Goal: Information Seeking & Learning: Check status

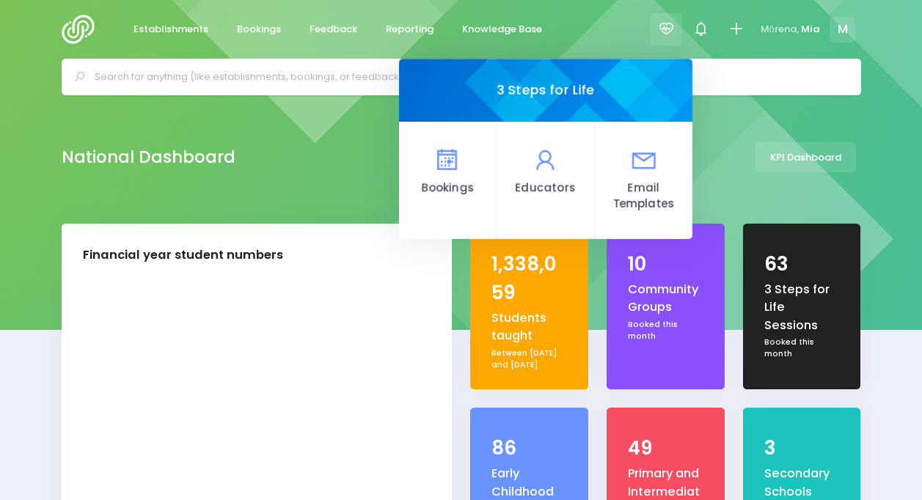
select select "5"
click at [386, 23] on span "Reporting" at bounding box center [410, 29] width 48 height 15
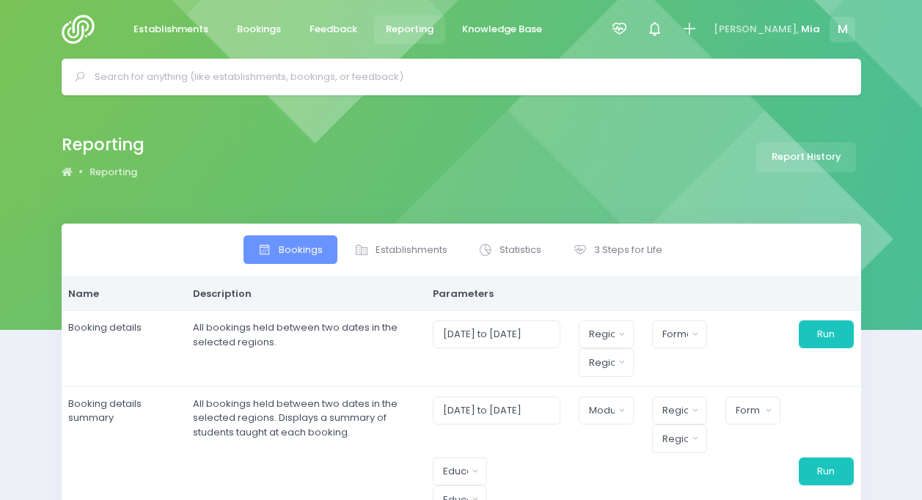
select select
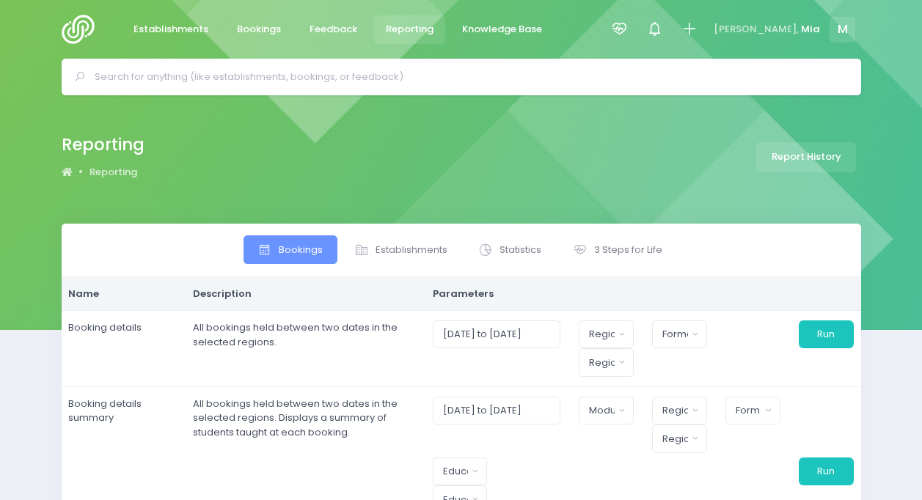
select select
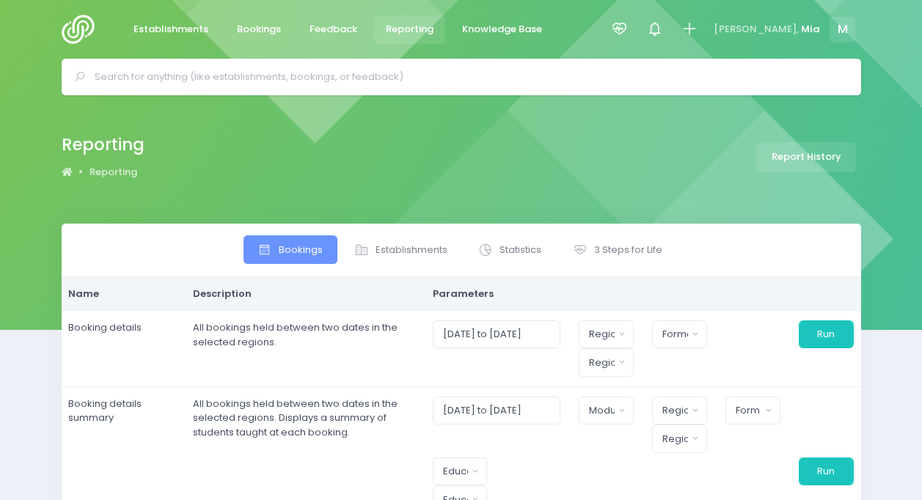
select select
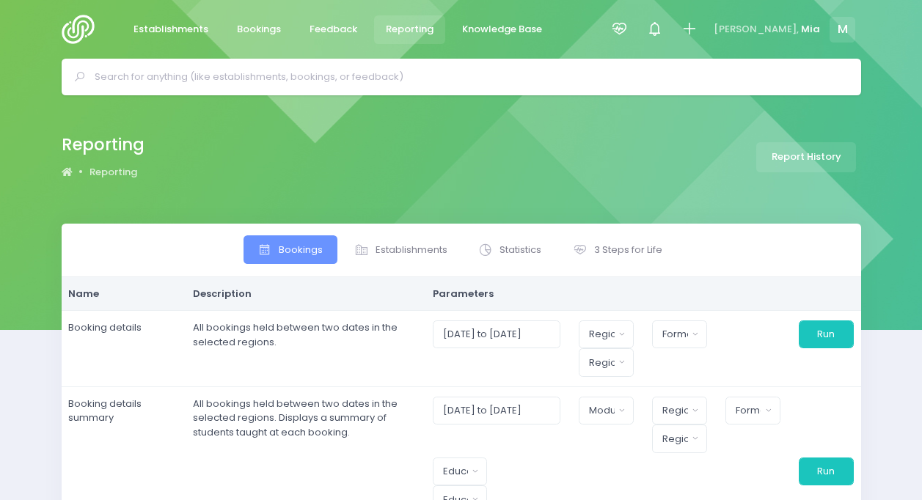
select select
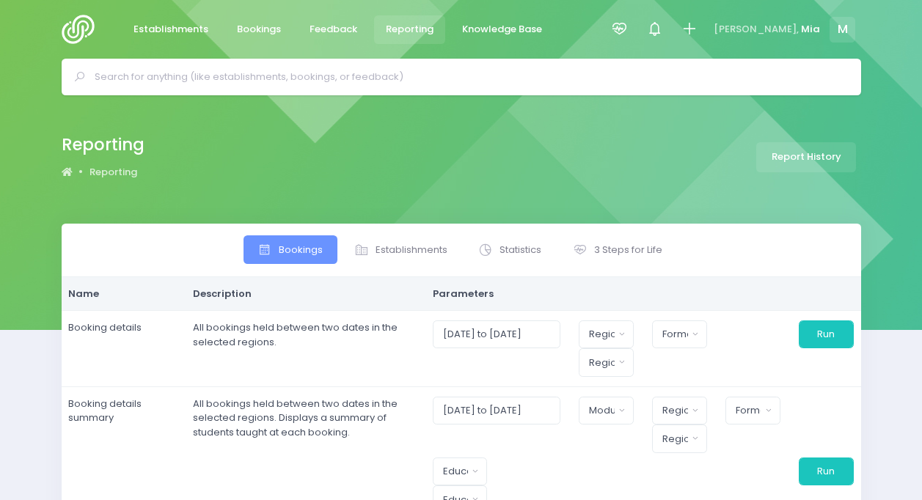
select select
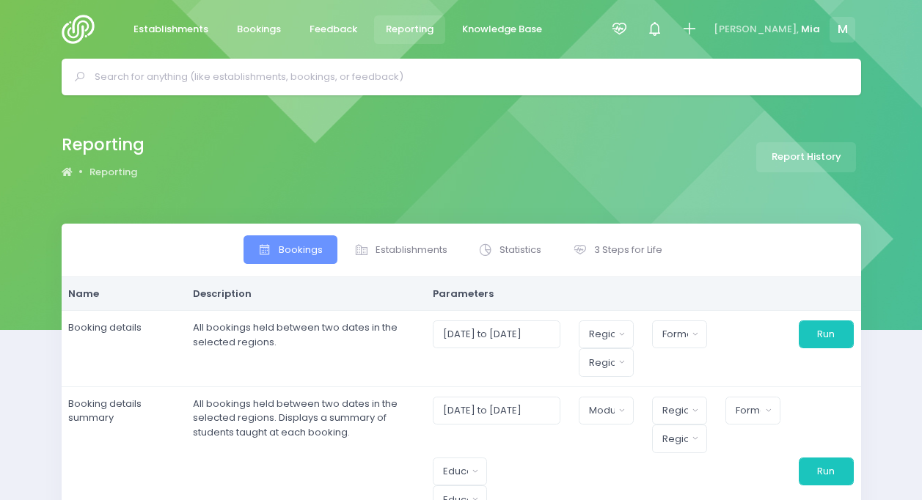
select select
click at [623, 241] on link "3 Steps for Life" at bounding box center [617, 249] width 118 height 29
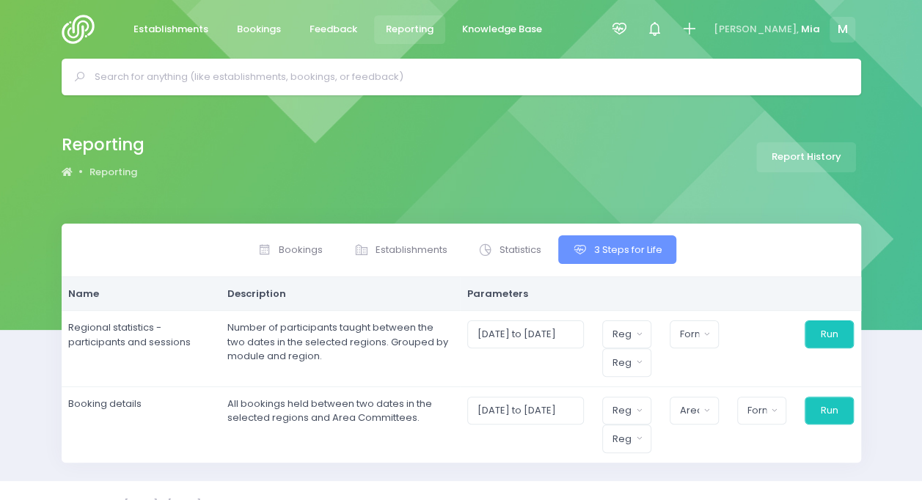
scroll to position [25, 0]
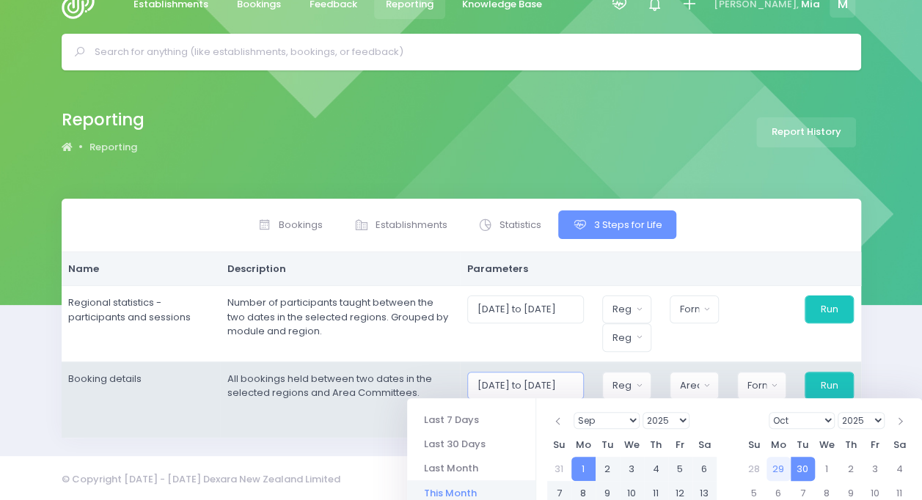
click at [570, 374] on input "01/09/2025 to 30/09/2025" at bounding box center [525, 386] width 117 height 28
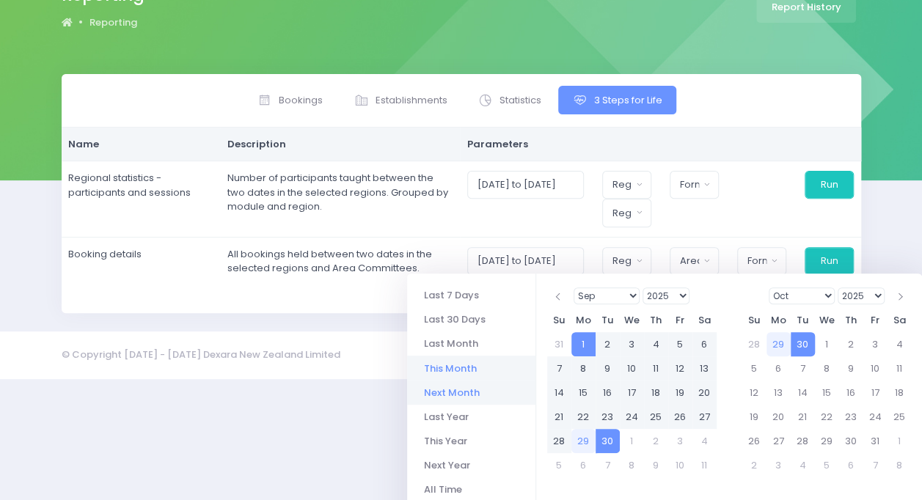
click at [469, 401] on li "Next Month" at bounding box center [471, 393] width 128 height 24
type input "01/10/2025 to 31/10/2025"
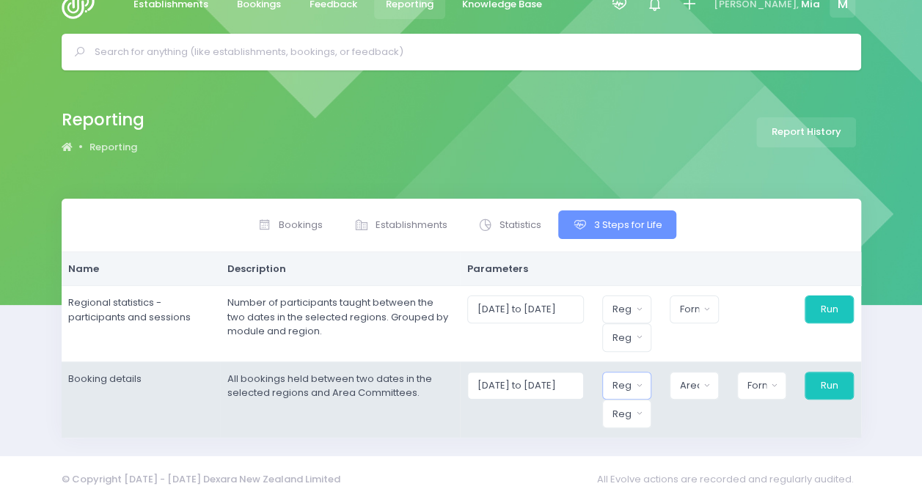
click at [646, 383] on button "Region" at bounding box center [626, 386] width 49 height 28
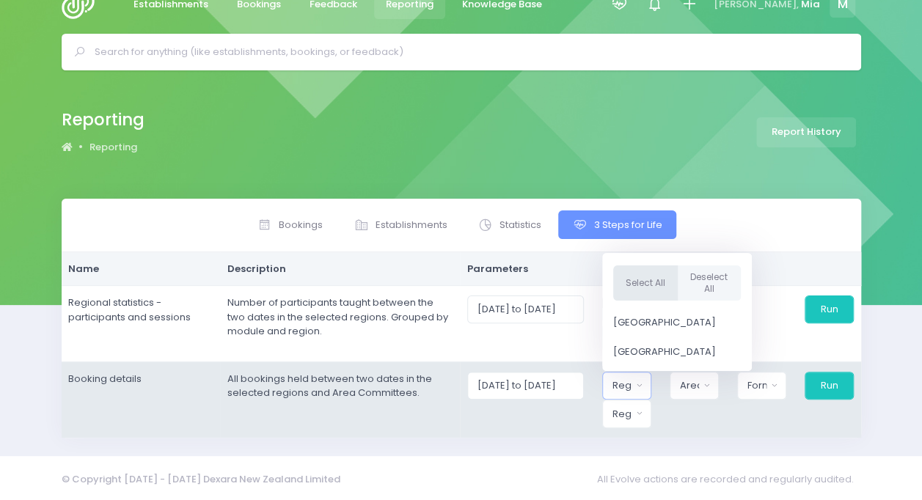
click at [642, 270] on button "Select All" at bounding box center [645, 283] width 65 height 36
select select "Northern"
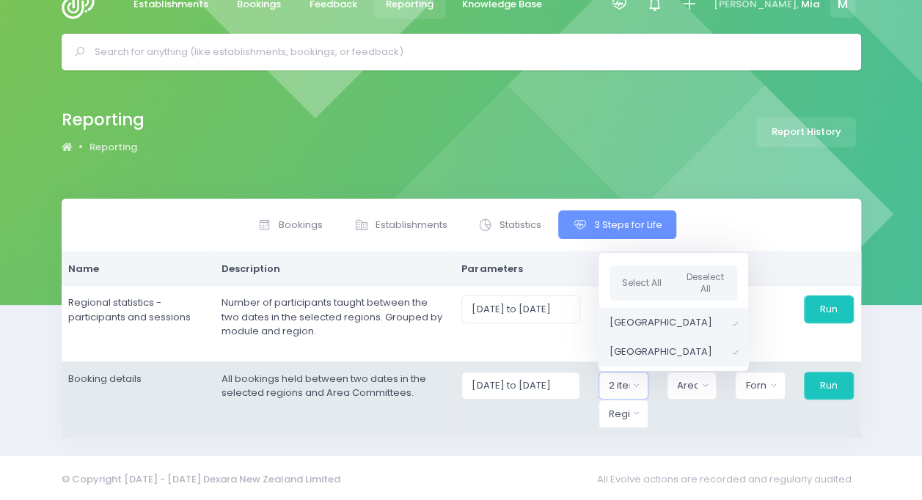
click at [631, 393] on button "2 items selected" at bounding box center [623, 386] width 50 height 28
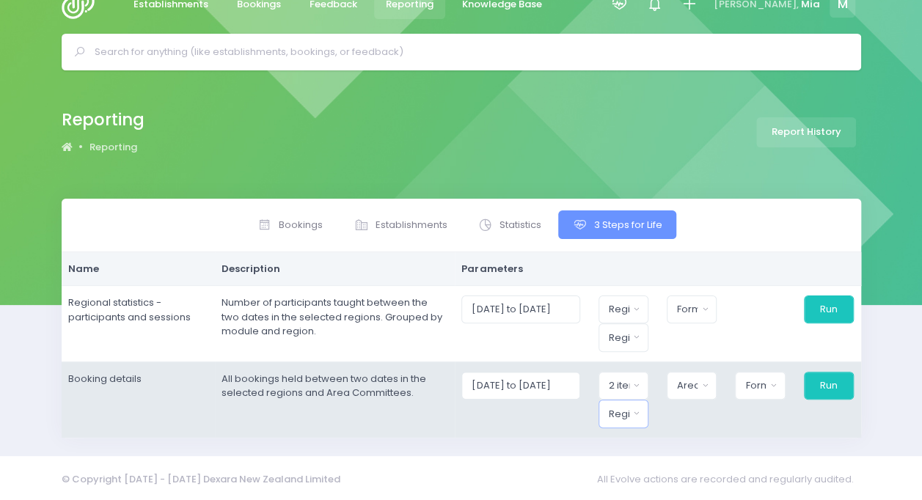
click at [629, 408] on div "Region" at bounding box center [619, 414] width 21 height 15
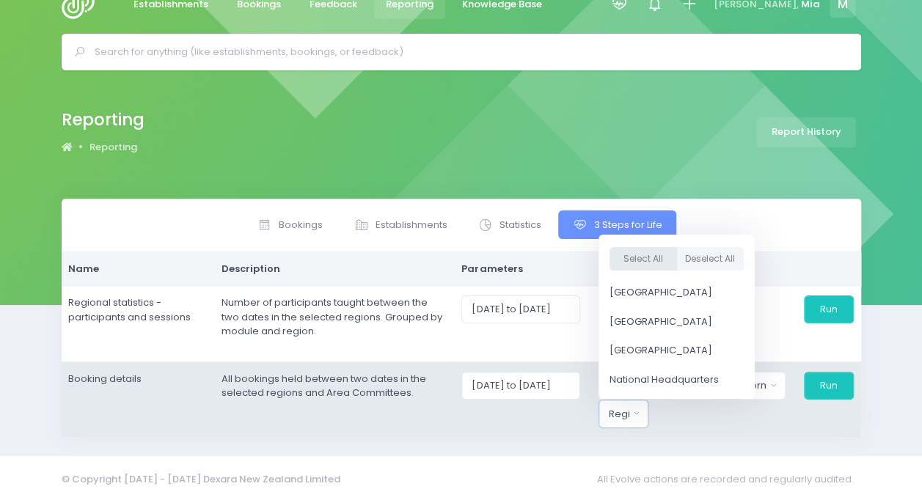
click at [620, 251] on button "Select All" at bounding box center [642, 259] width 67 height 24
select select "Northern"
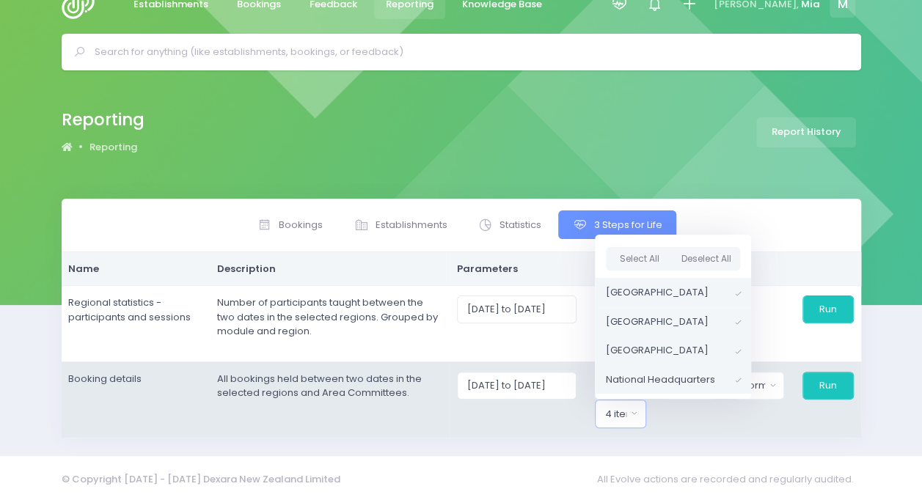
click at [678, 425] on td "01/10/2025 to 31/10/2025 Northern Region Central Region 2 items selected Select…" at bounding box center [655, 400] width 411 height 76
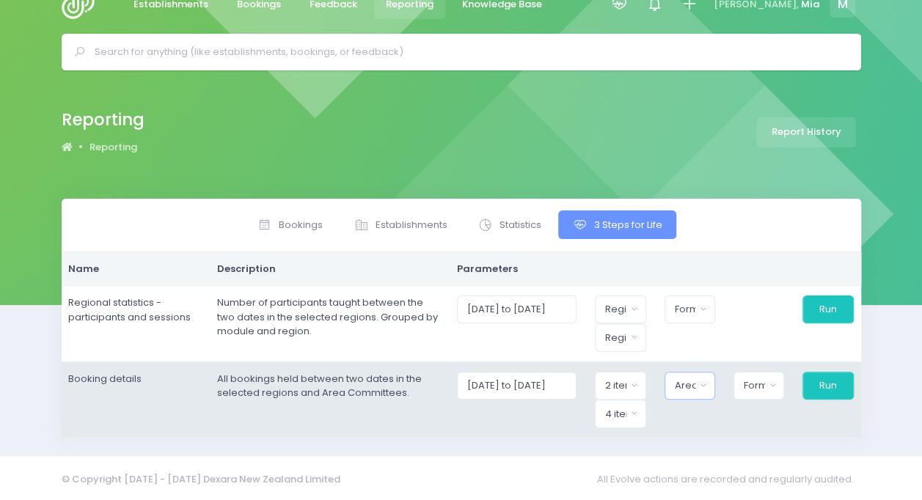
click at [692, 389] on div "Area Committee" at bounding box center [685, 385] width 21 height 15
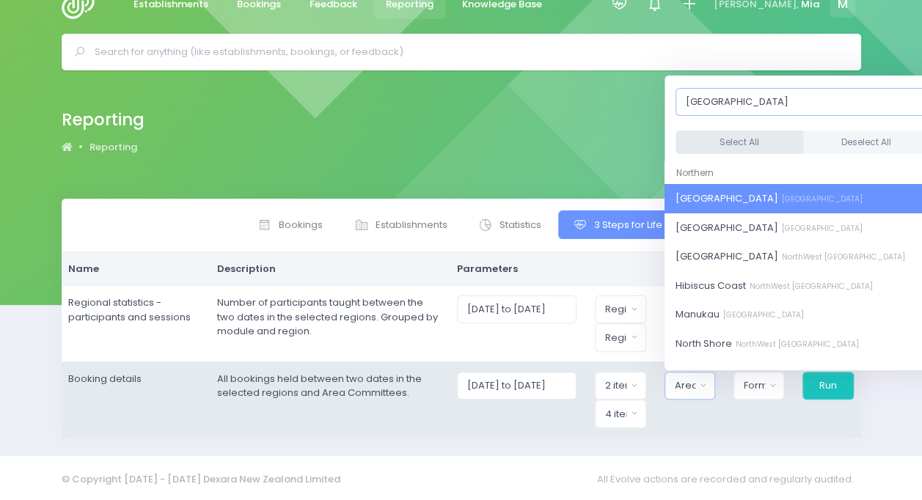
type input "auckland"
click at [741, 143] on button "Select All" at bounding box center [739, 143] width 128 height 24
select select "Central Auckland"
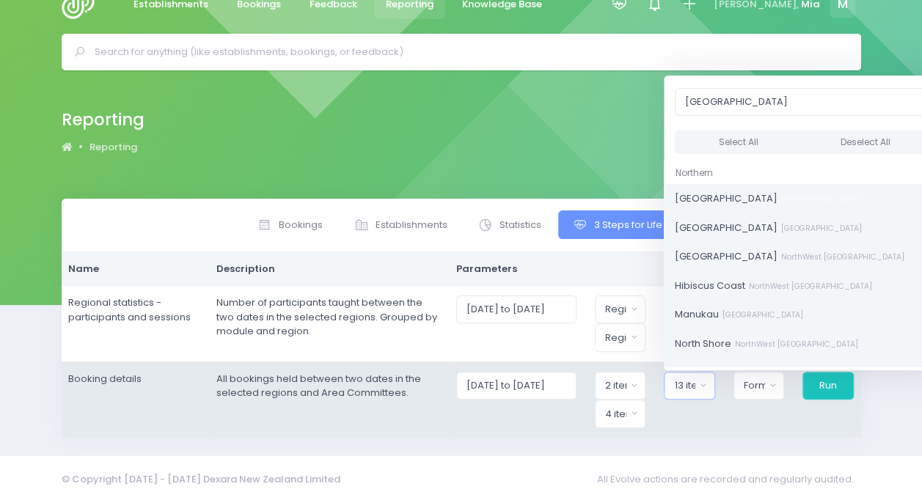
click at [752, 430] on td "01/10/2025 to 31/10/2025 Northern Region Central Region 2 items selected Select…" at bounding box center [654, 400] width 411 height 76
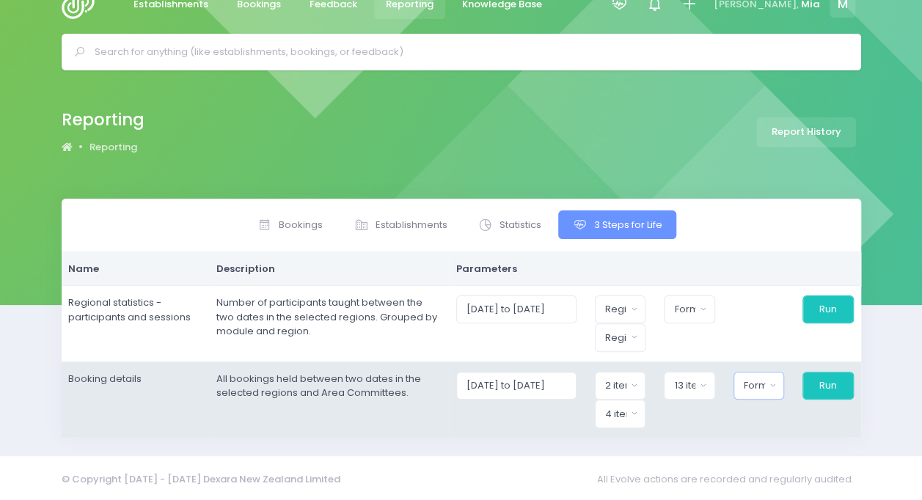
click at [756, 389] on div "Format" at bounding box center [754, 385] width 21 height 15
click at [771, 296] on span "Display in browser" at bounding box center [787, 292] width 87 height 15
select select "web"
click at [832, 392] on button "Run" at bounding box center [827, 386] width 52 height 28
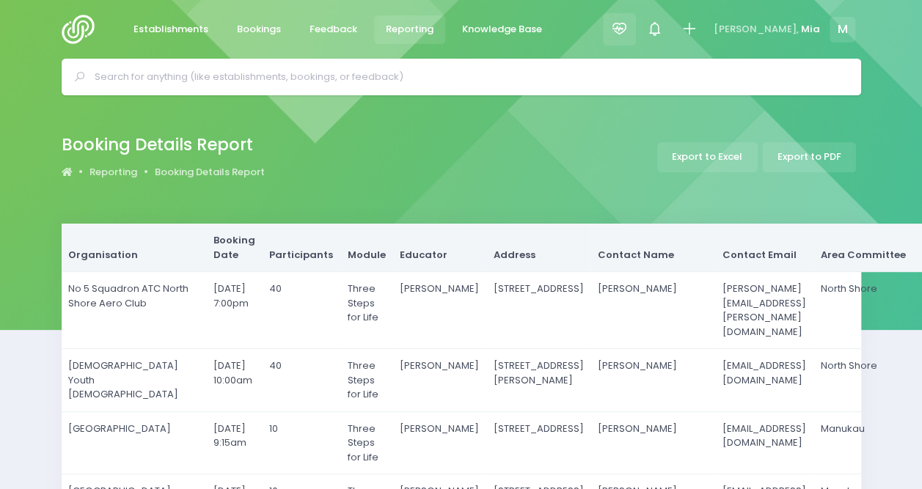
click at [628, 21] on icon at bounding box center [619, 29] width 17 height 17
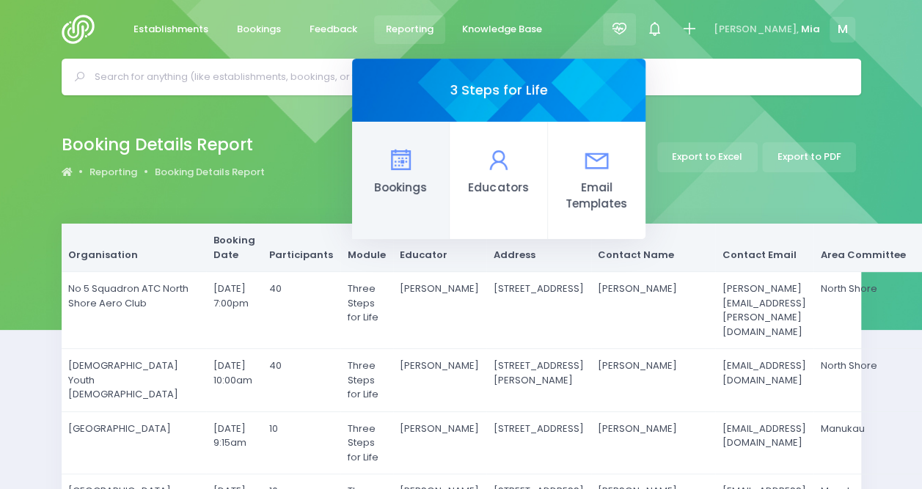
click at [450, 169] on link "Bookings" at bounding box center [401, 180] width 98 height 117
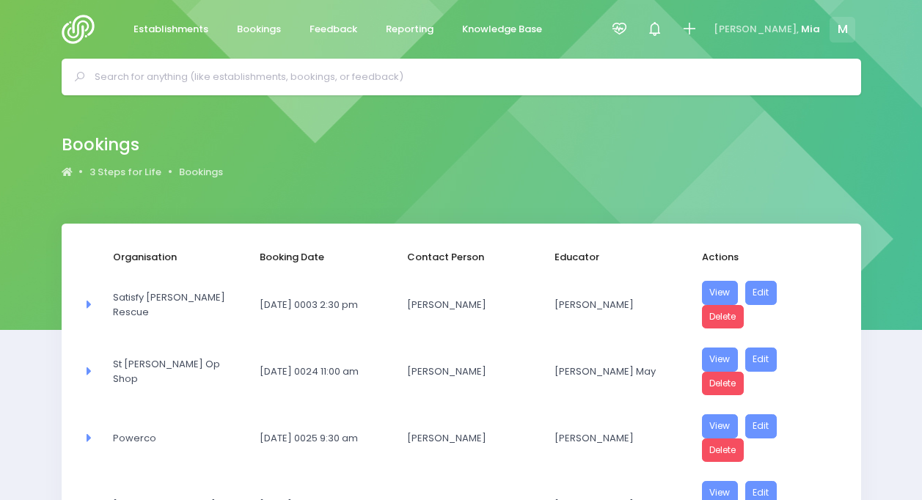
select select "20"
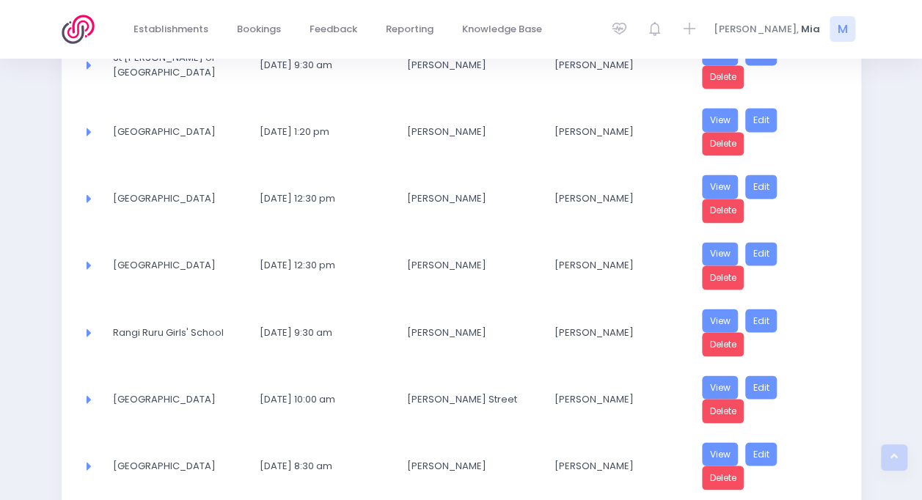
scroll to position [1203, 0]
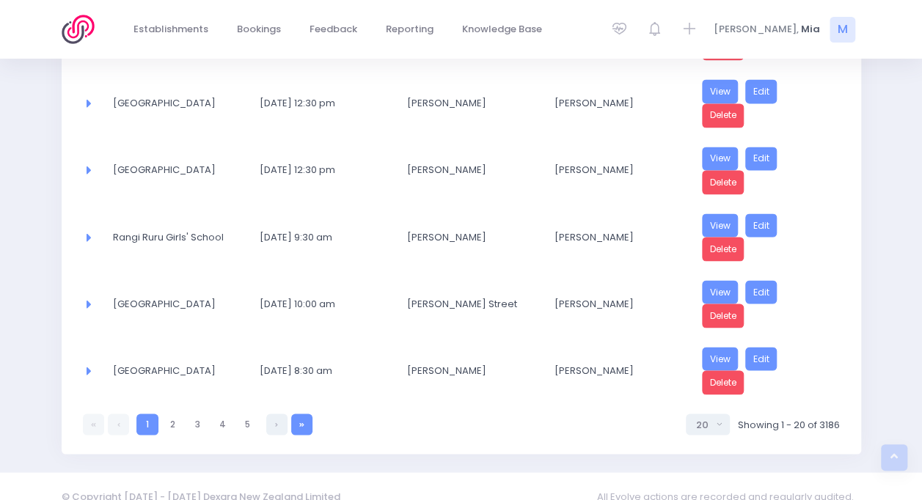
click at [298, 414] on link at bounding box center [301, 424] width 21 height 21
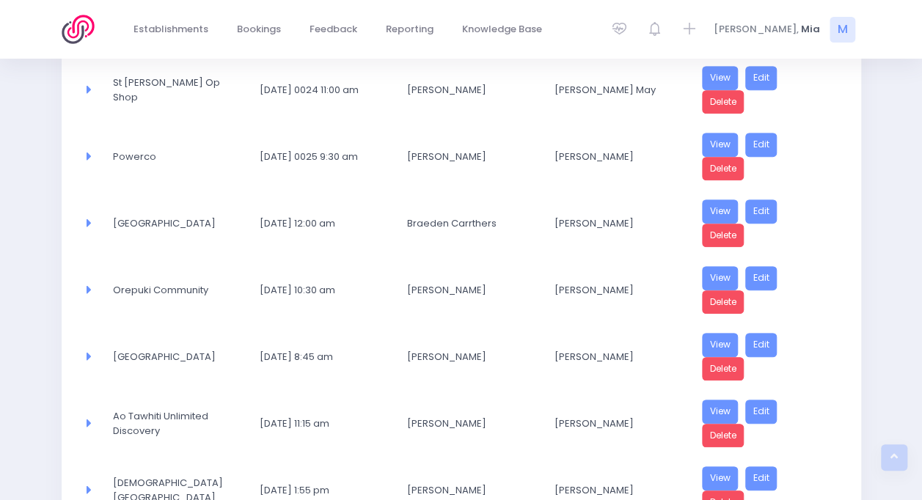
select select "20"
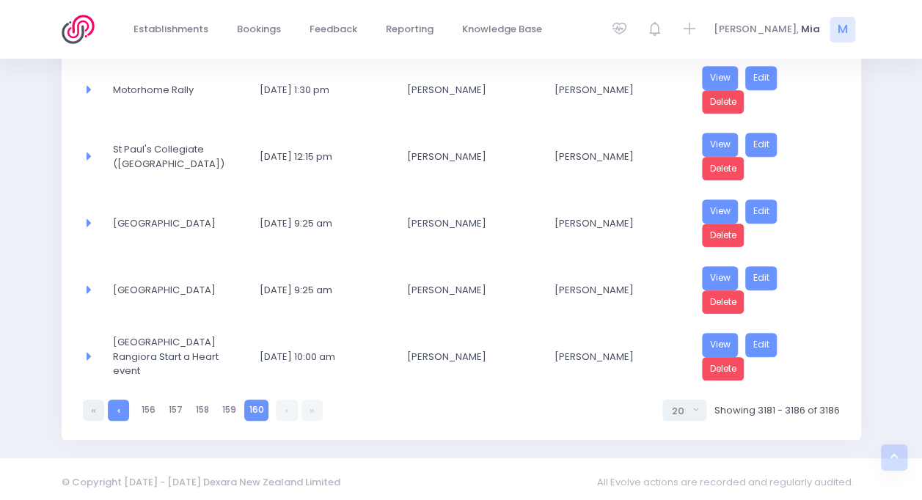
click at [110, 411] on link at bounding box center [118, 410] width 21 height 21
select select "20"
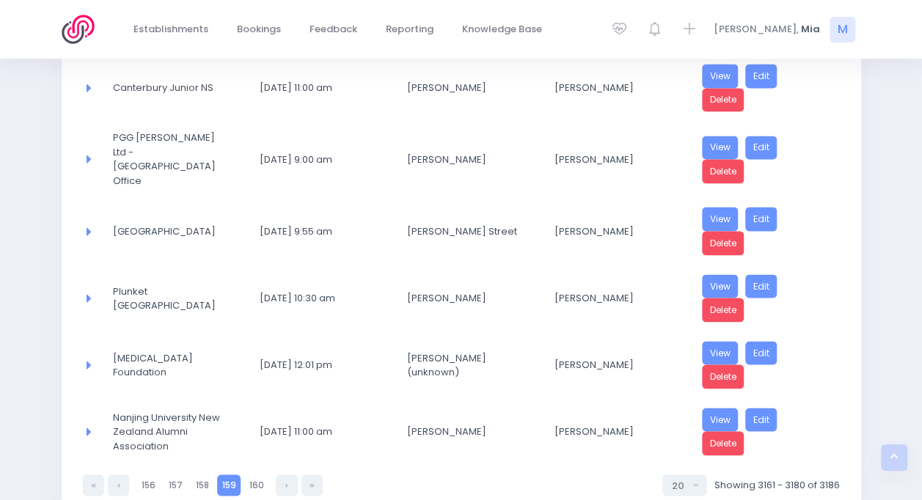
scroll to position [1203, 0]
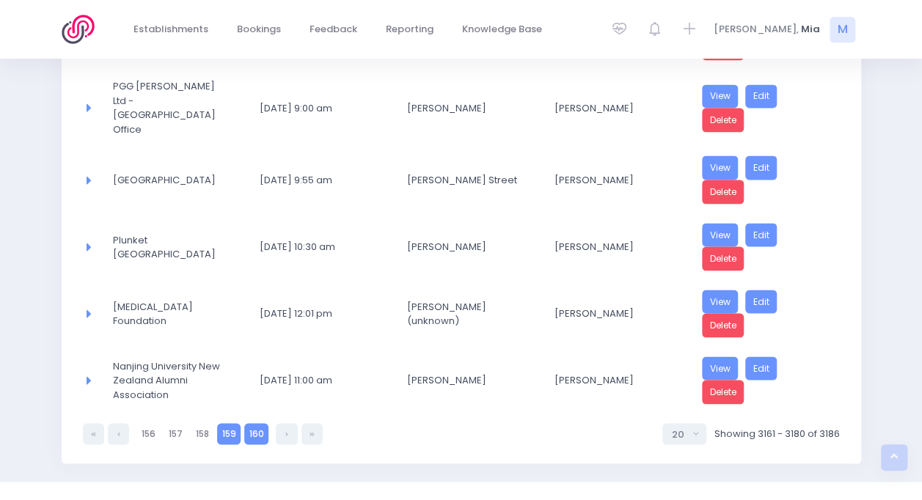
click at [258, 423] on link "160" at bounding box center [256, 433] width 24 height 21
select select "20"
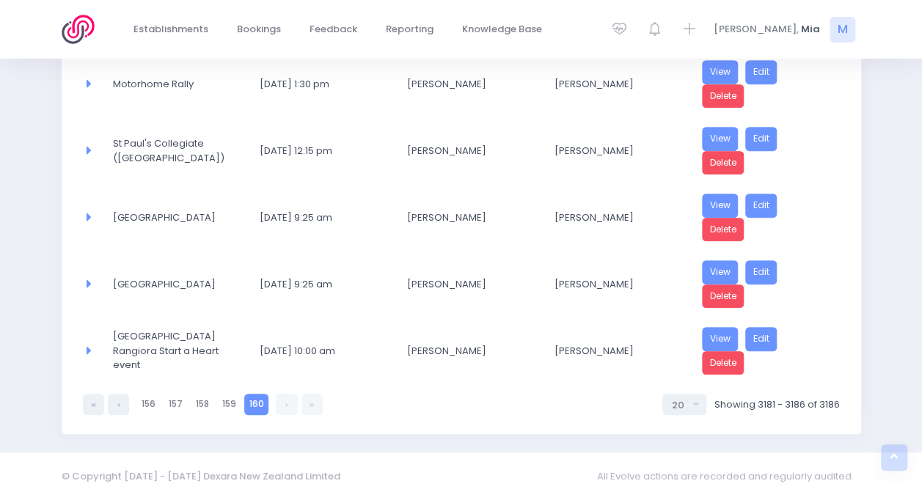
scroll to position [282, 0]
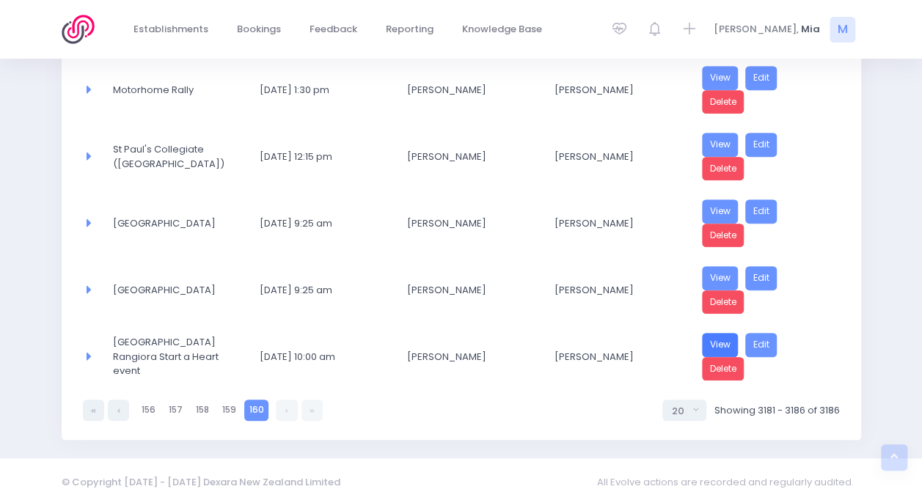
click at [729, 334] on link "View" at bounding box center [720, 345] width 37 height 24
click at [767, 334] on link "Edit" at bounding box center [761, 345] width 32 height 24
click at [120, 406] on link at bounding box center [118, 410] width 21 height 21
select select "20"
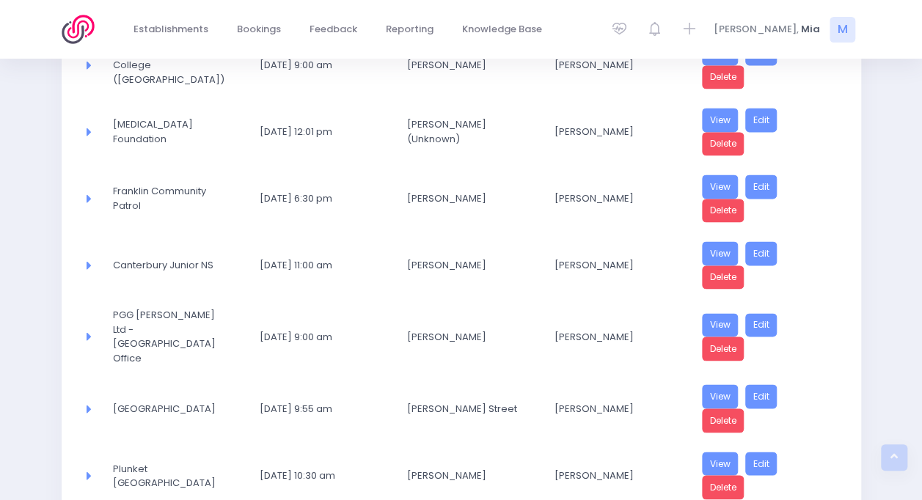
scroll to position [1203, 0]
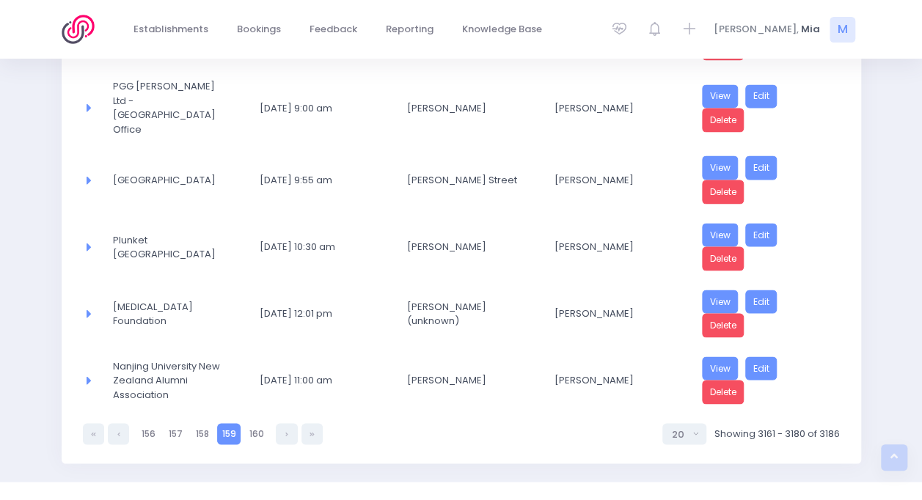
click at [120, 423] on link at bounding box center [118, 433] width 21 height 21
select select "20"
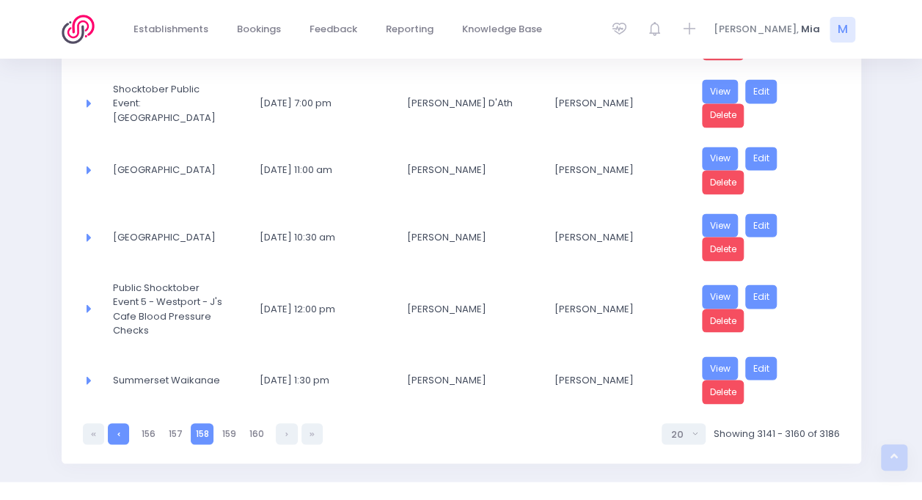
click at [120, 423] on link at bounding box center [118, 433] width 21 height 21
select select "20"
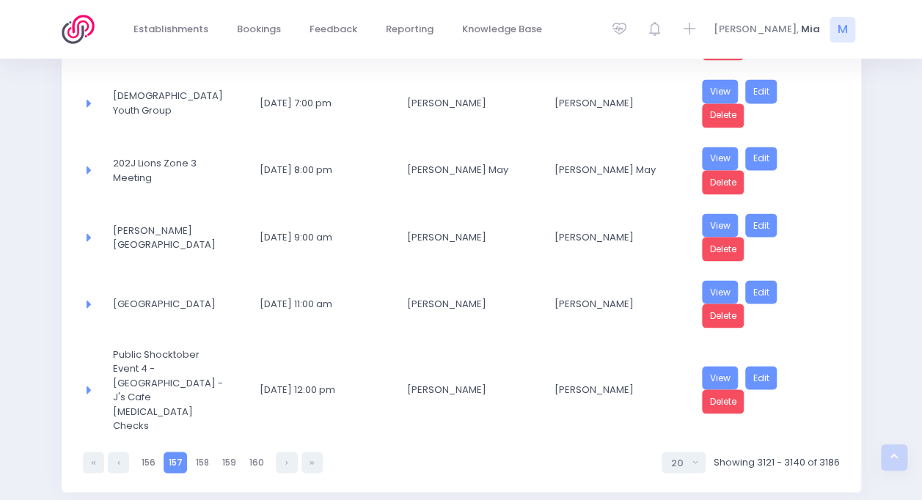
click at [120, 452] on link at bounding box center [118, 462] width 21 height 21
select select "20"
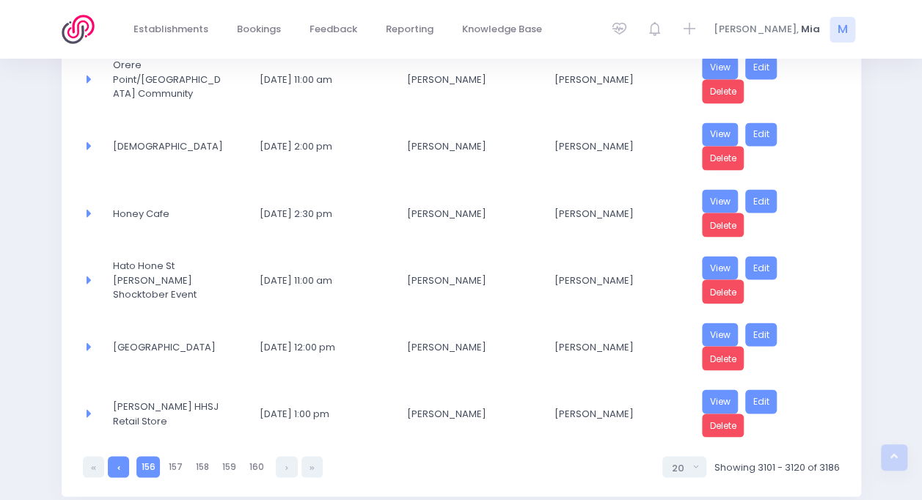
click at [124, 456] on link at bounding box center [118, 466] width 21 height 21
select select "20"
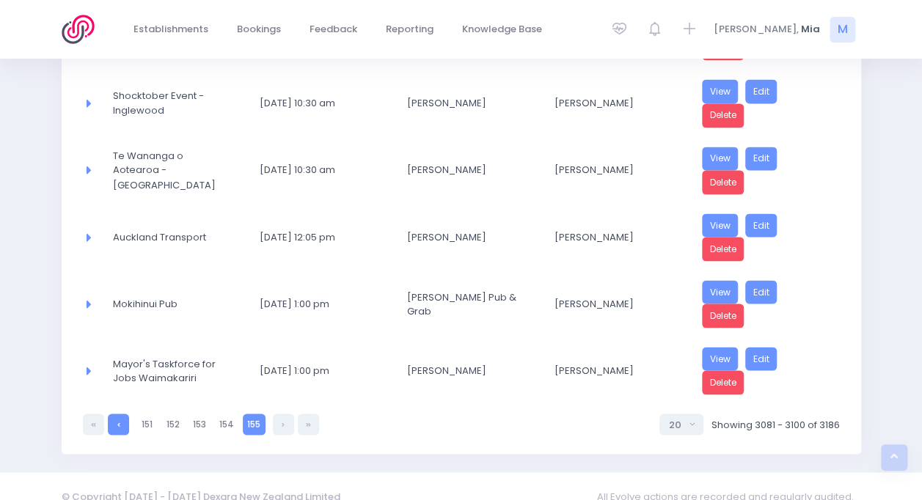
click at [118, 414] on link at bounding box center [118, 424] width 21 height 21
select select "20"
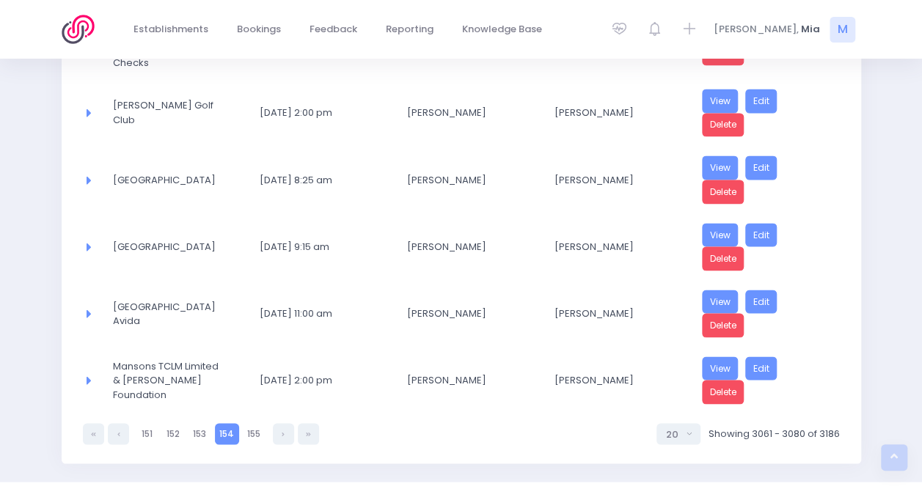
click at [118, 423] on link at bounding box center [118, 433] width 21 height 21
select select "20"
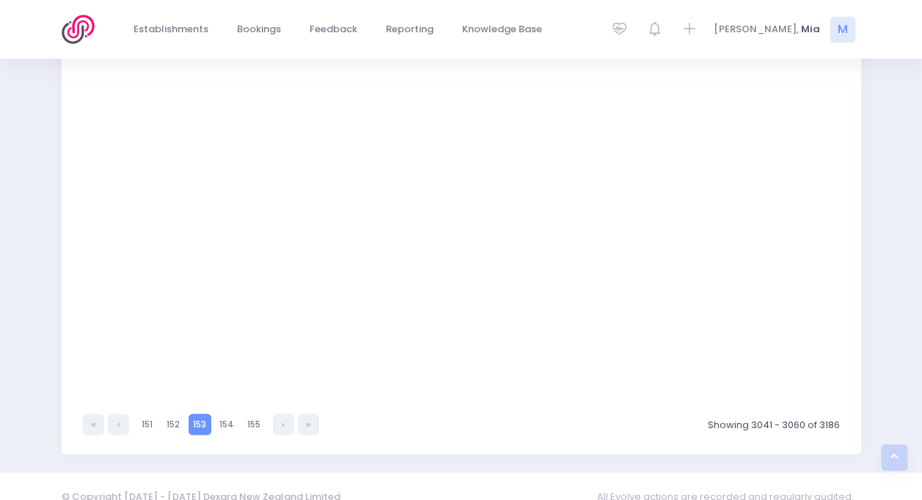
select select "20"
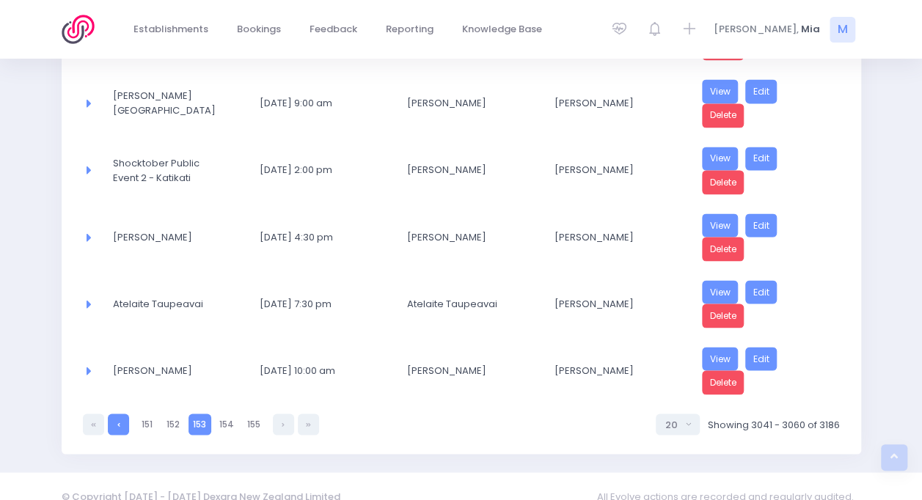
click at [118, 414] on link at bounding box center [118, 424] width 21 height 21
select select "20"
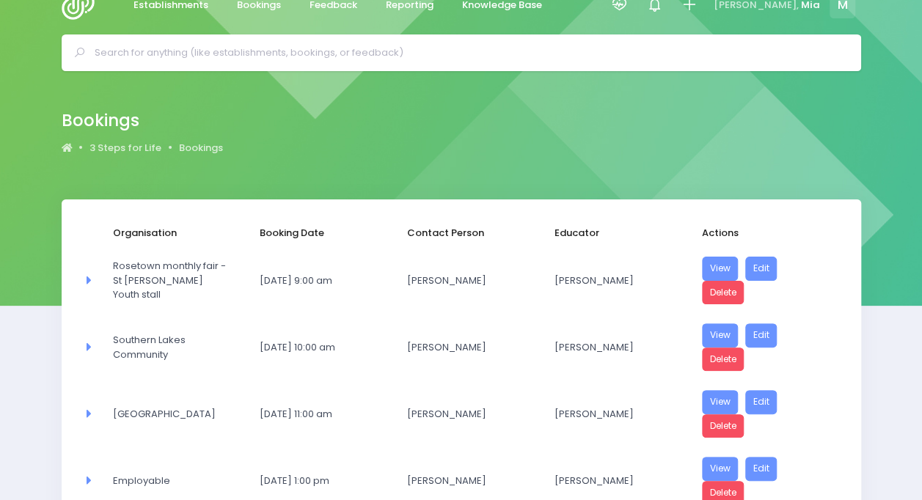
scroll to position [19, 0]
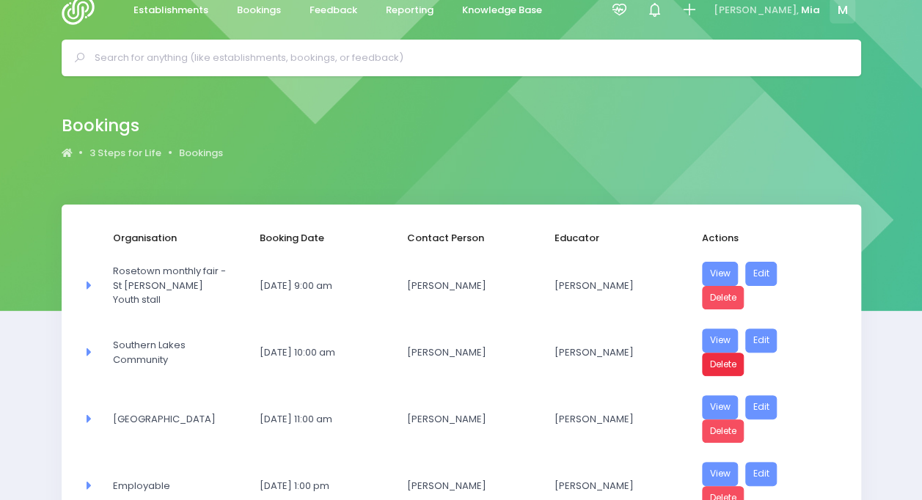
click at [729, 359] on link "Delete" at bounding box center [723, 365] width 43 height 24
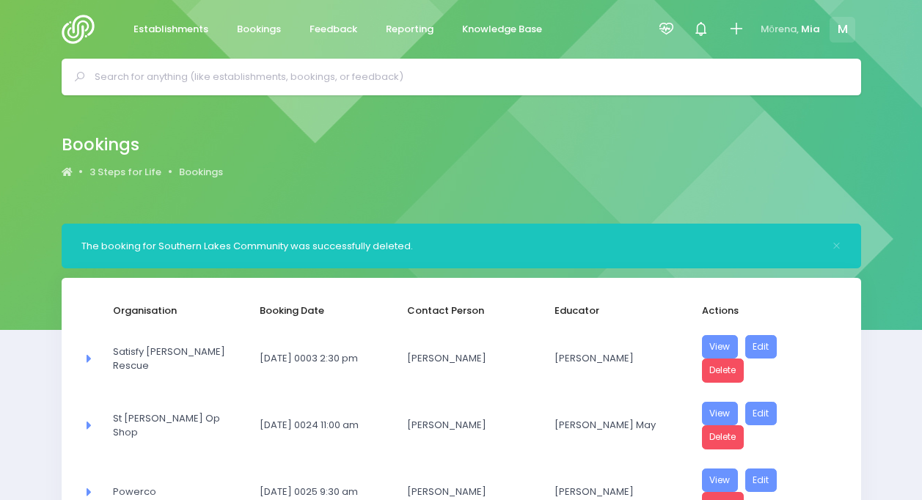
select select "20"
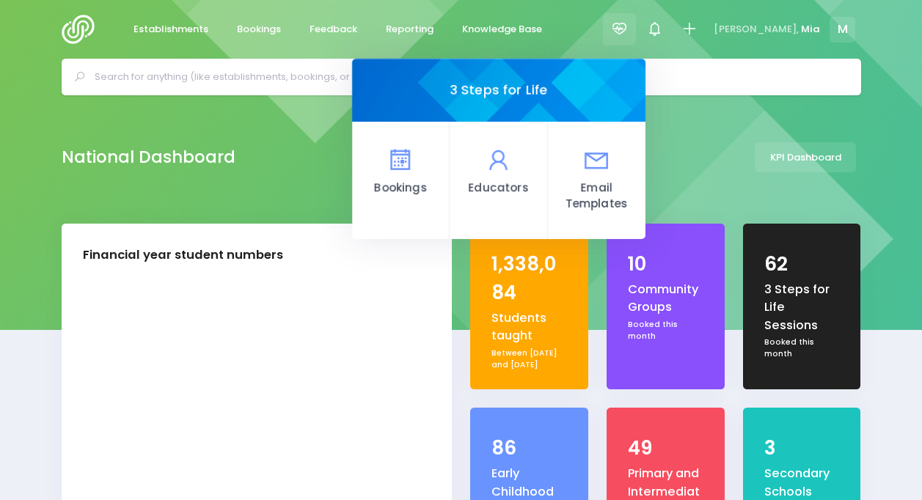
select select "5"
click at [397, 31] on span "Reporting" at bounding box center [410, 29] width 48 height 15
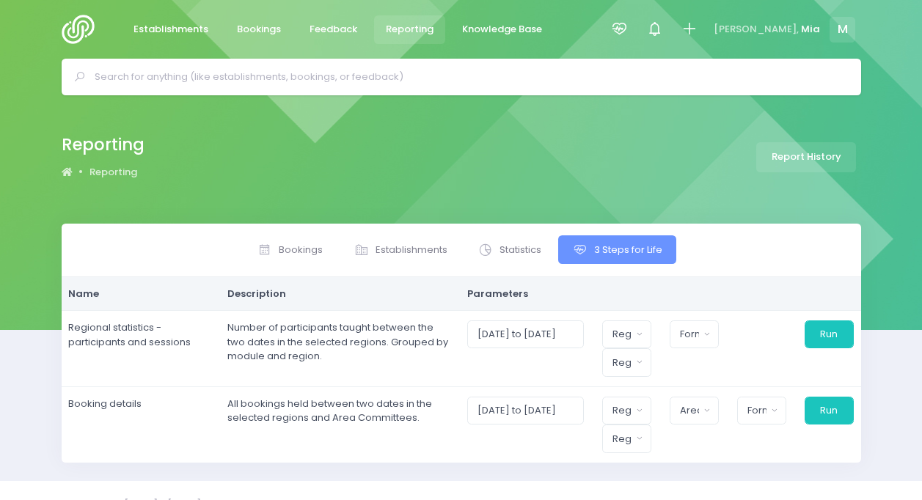
select select
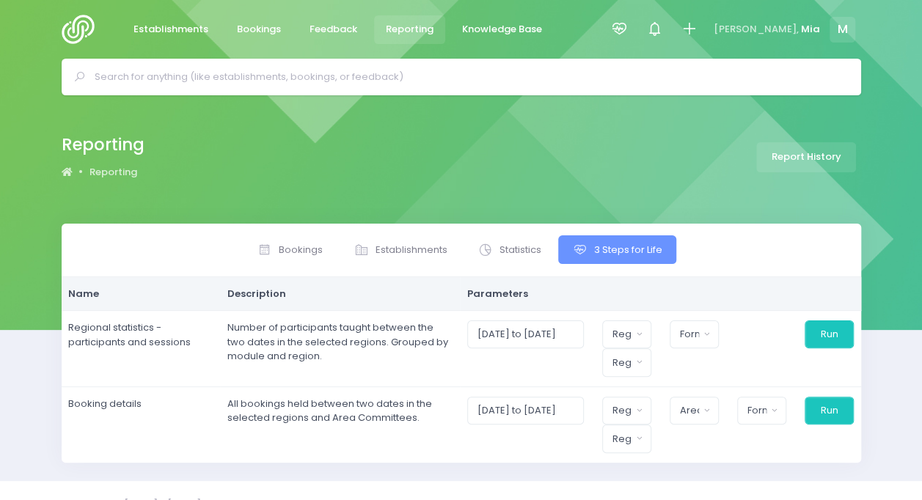
scroll to position [25, 0]
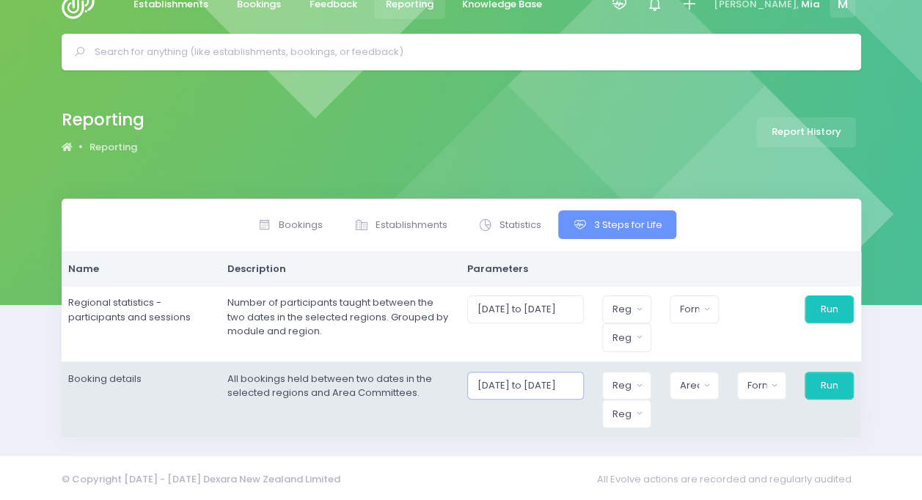
click at [567, 381] on input "01/09/2025 to 30/09/2025" at bounding box center [525, 386] width 117 height 28
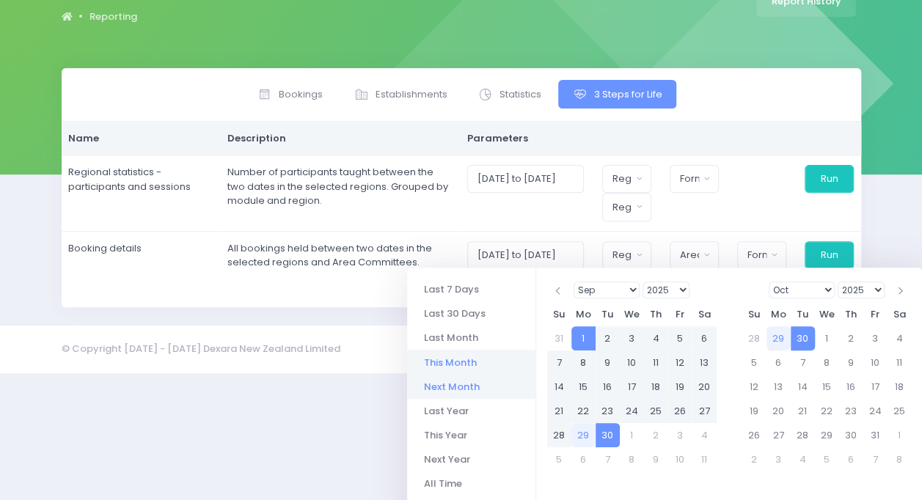
click at [443, 384] on li "Next Month" at bounding box center [471, 387] width 128 height 24
type input "01/10/2025 to 31/10/2025"
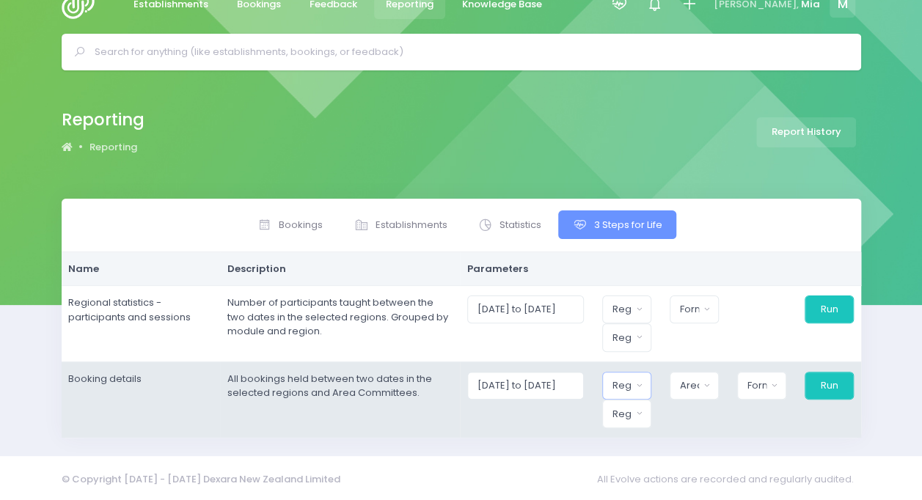
click at [633, 373] on button "Region" at bounding box center [626, 386] width 49 height 28
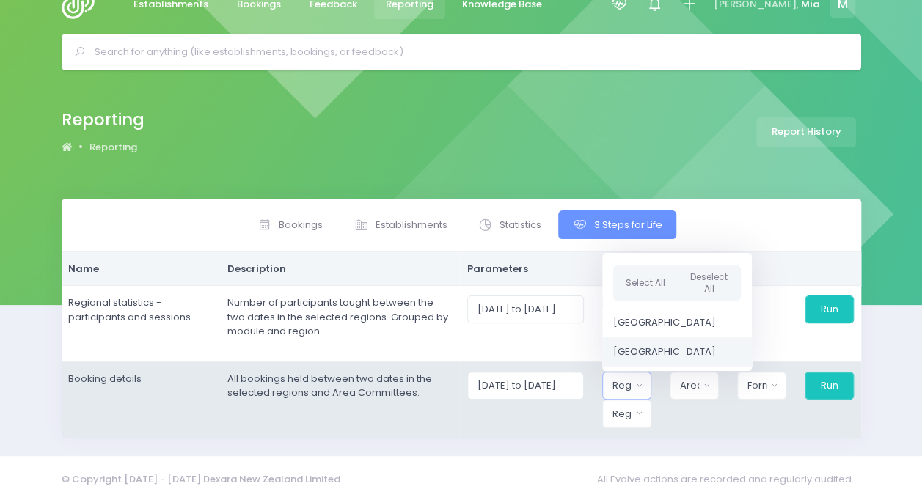
click at [646, 349] on span "Central Region" at bounding box center [664, 352] width 103 height 15
select select "Central"
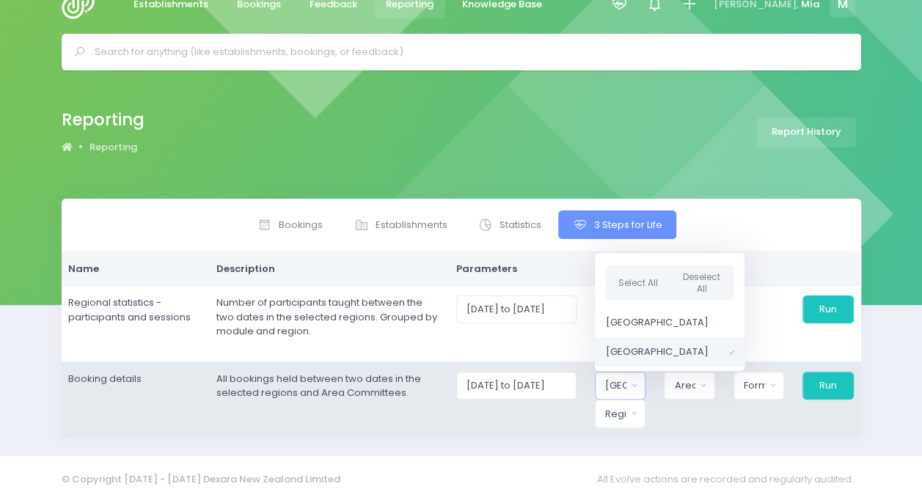
scroll to position [1, 0]
click at [695, 386] on div "Area Committee" at bounding box center [684, 385] width 21 height 15
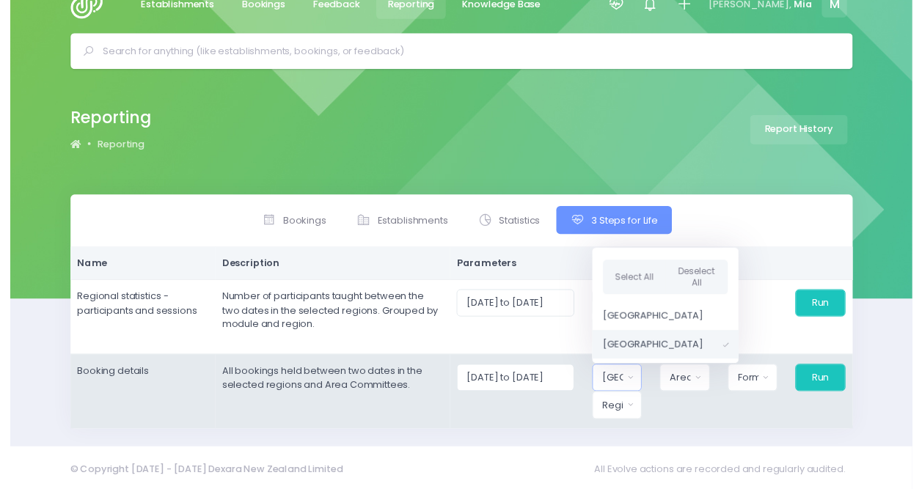
scroll to position [25, 12]
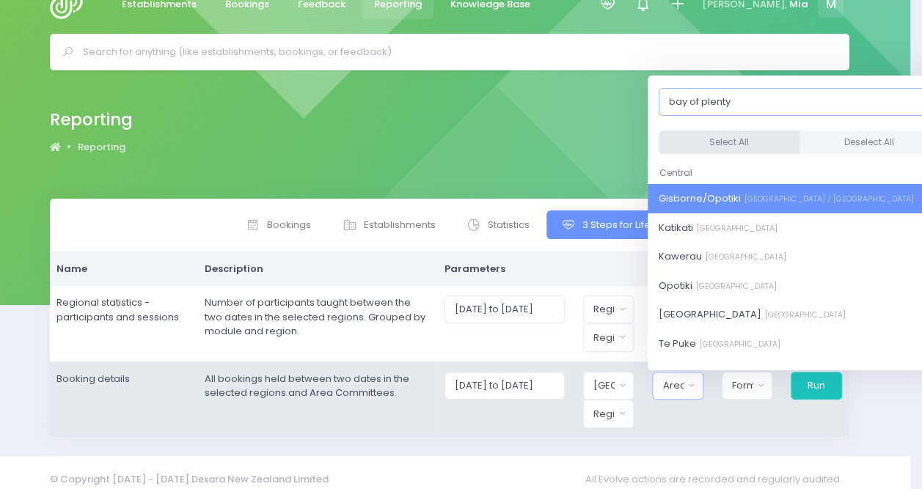
type input "bay of plenty"
click at [730, 133] on button "Select All" at bounding box center [728, 143] width 141 height 24
select select "Gisborne/Opotiki"
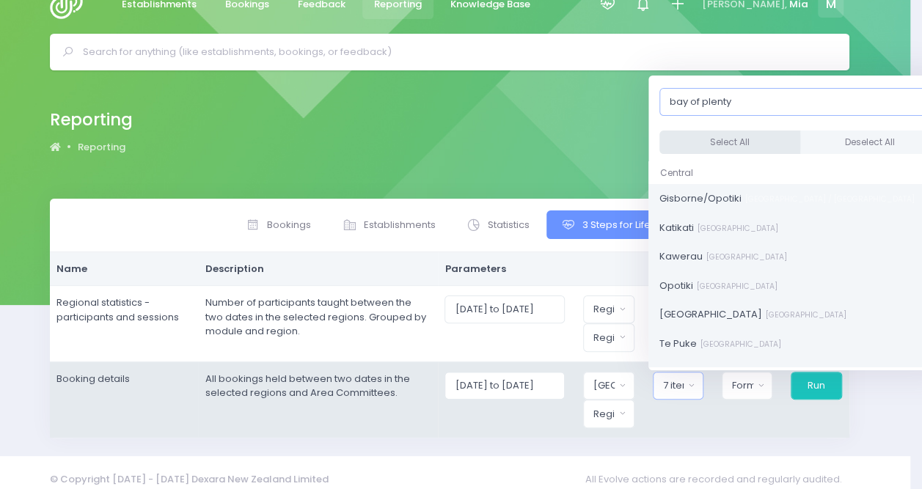
scroll to position [643, 0]
click at [611, 414] on div "Region" at bounding box center [603, 414] width 21 height 15
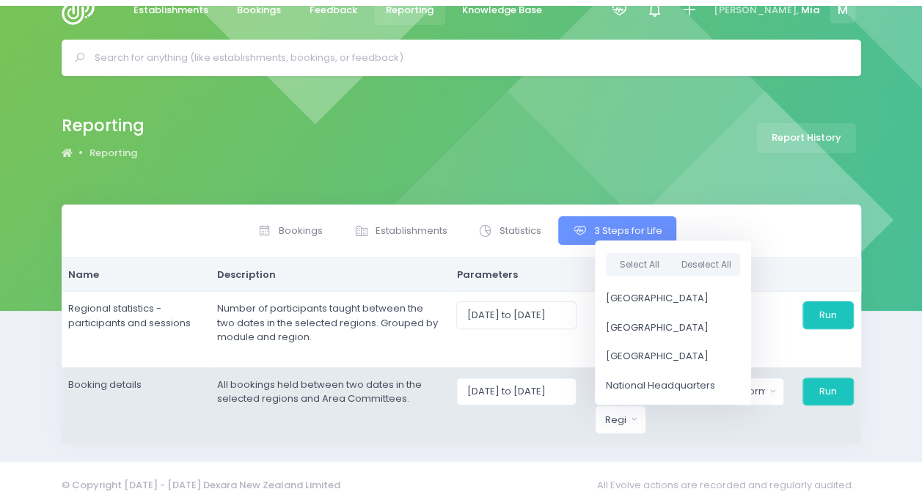
scroll to position [25, 0]
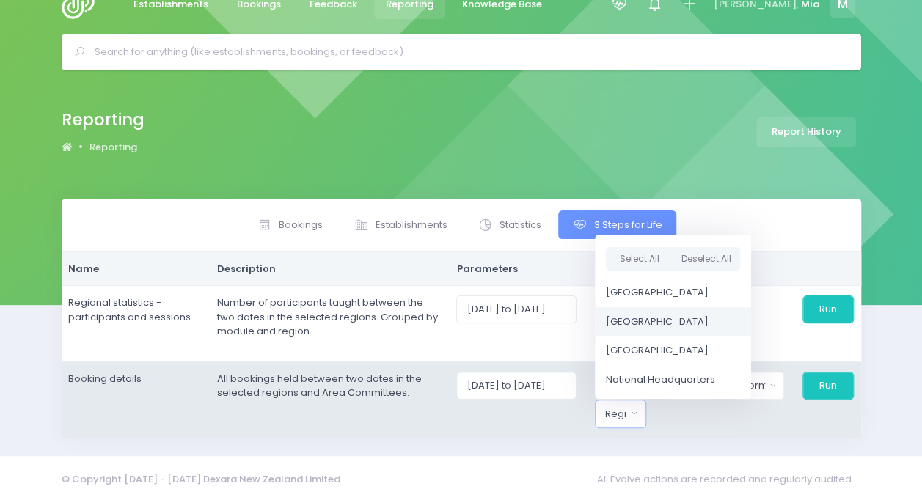
click at [653, 317] on span "Central Region" at bounding box center [657, 322] width 103 height 15
select select "Central"
click at [763, 383] on div "Format" at bounding box center [752, 385] width 22 height 15
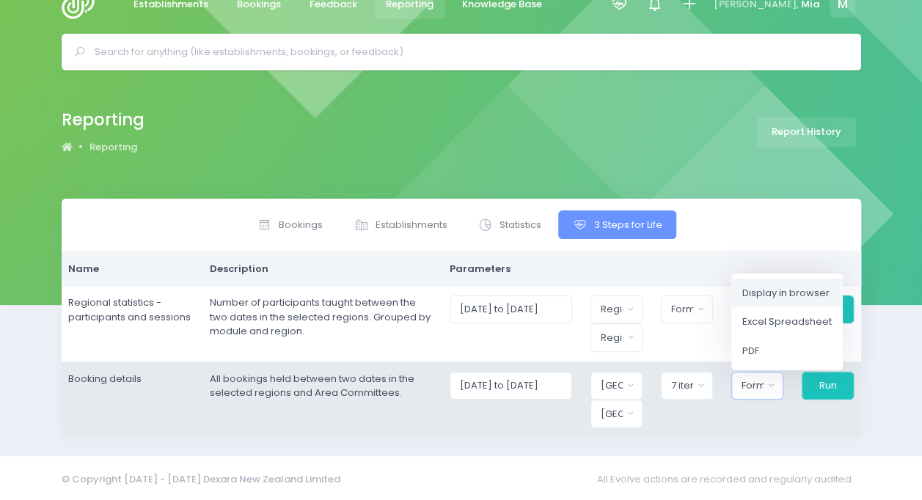
click at [771, 292] on span "Display in browser" at bounding box center [785, 292] width 87 height 15
select select "web"
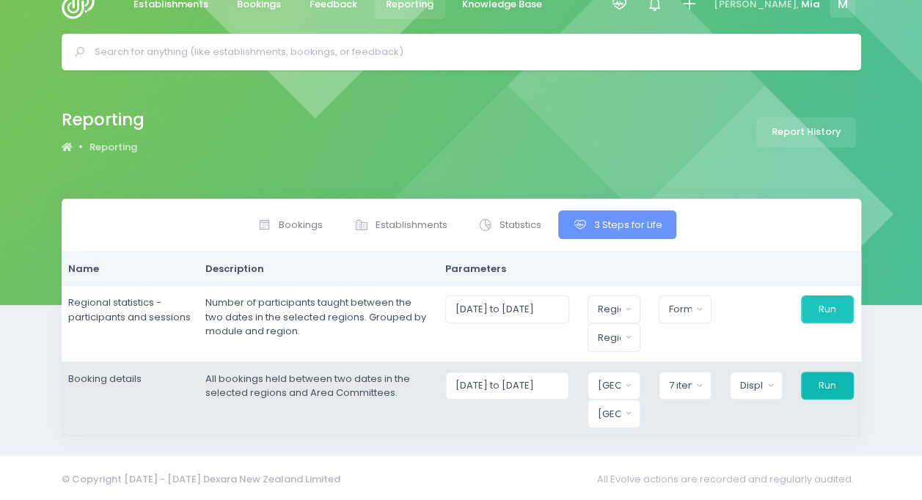
click at [822, 389] on button "Run" at bounding box center [827, 386] width 53 height 28
